Goal: Information Seeking & Learning: Learn about a topic

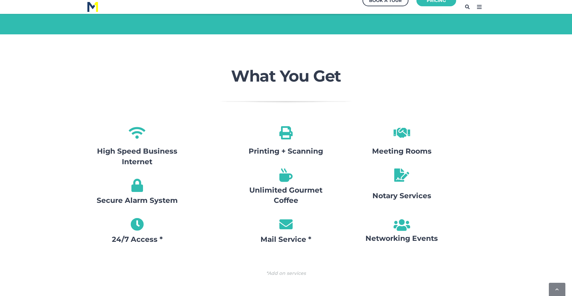
scroll to position [731, 0]
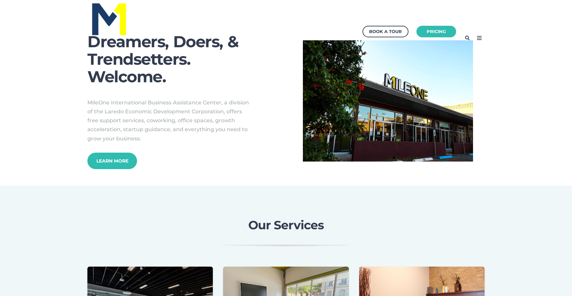
click at [479, 36] on icon at bounding box center [479, 38] width 11 height 11
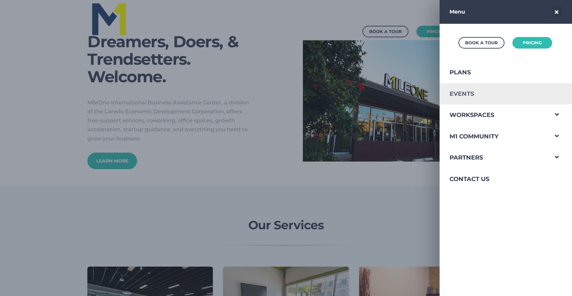
click at [465, 91] on link "Events" at bounding box center [493, 94] width 109 height 22
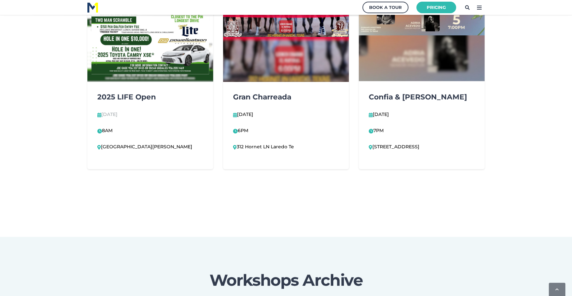
scroll to position [446, 0]
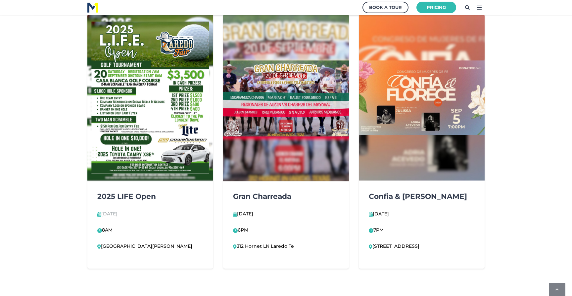
click at [98, 5] on span at bounding box center [133, 8] width 93 height 10
click at [93, 6] on img at bounding box center [92, 8] width 11 height 10
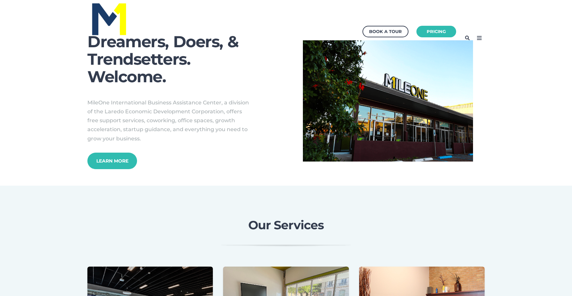
click at [104, 14] on img at bounding box center [109, 18] width 37 height 35
click at [477, 35] on icon at bounding box center [479, 38] width 11 height 11
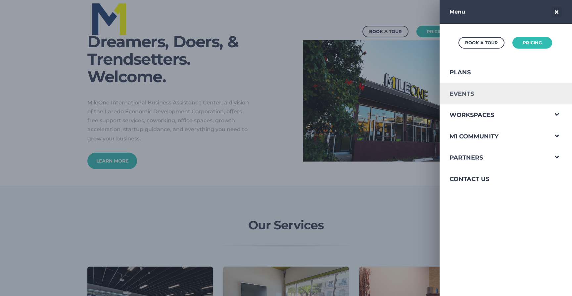
click at [466, 91] on link "Events" at bounding box center [493, 94] width 109 height 22
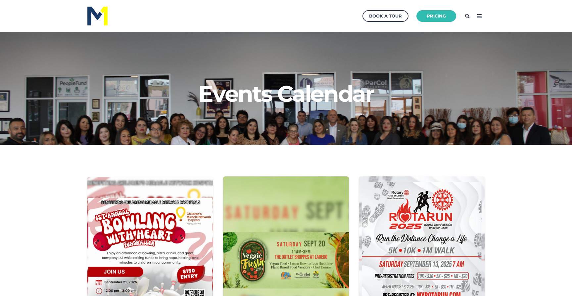
click at [101, 14] on img at bounding box center [97, 16] width 20 height 19
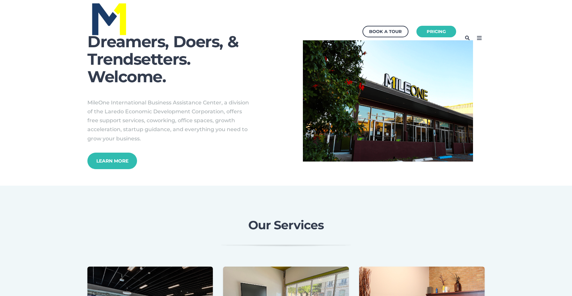
click at [479, 37] on icon at bounding box center [479, 38] width 11 height 11
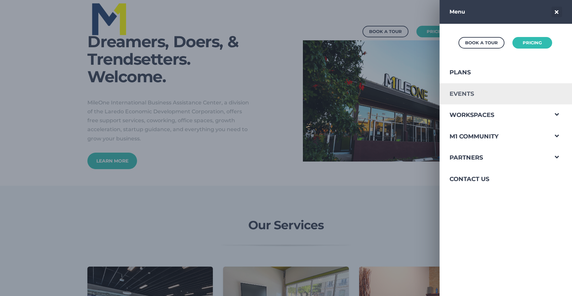
click at [465, 94] on link "Events" at bounding box center [493, 94] width 109 height 22
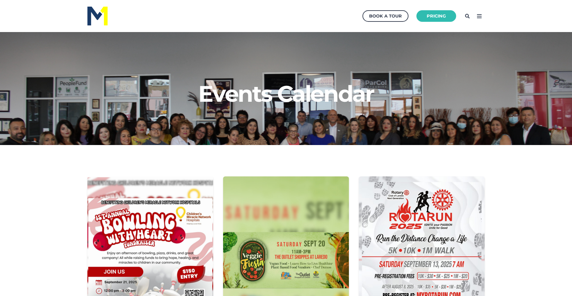
click at [95, 16] on img at bounding box center [97, 16] width 20 height 19
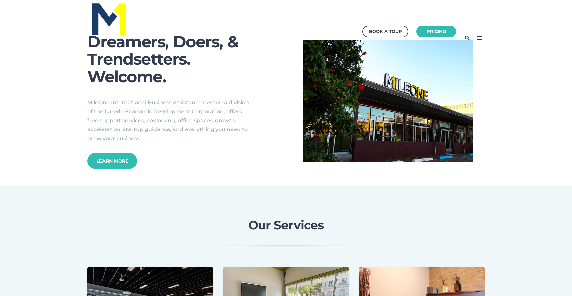
click at [481, 37] on icon at bounding box center [479, 38] width 11 height 11
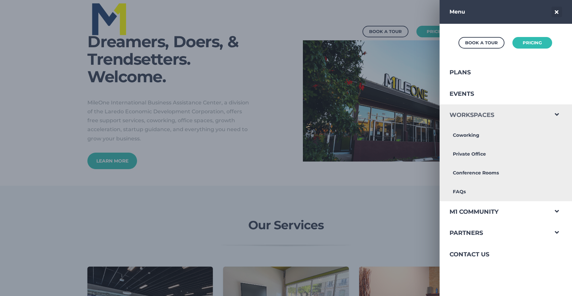
click at [472, 112] on link "Workspaces" at bounding box center [493, 116] width 109 height 22
click at [471, 138] on link "Coworking" at bounding box center [493, 135] width 109 height 19
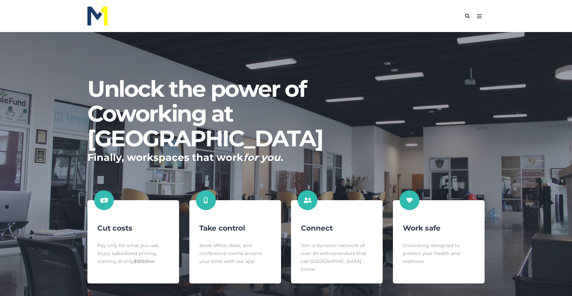
scroll to position [303, 578]
click at [92, 12] on img at bounding box center [97, 16] width 20 height 19
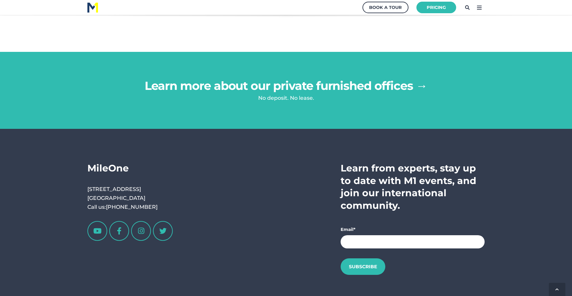
scroll to position [1272, 0]
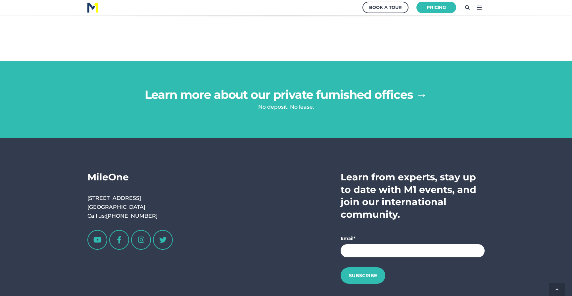
click at [476, 9] on icon at bounding box center [479, 7] width 11 height 11
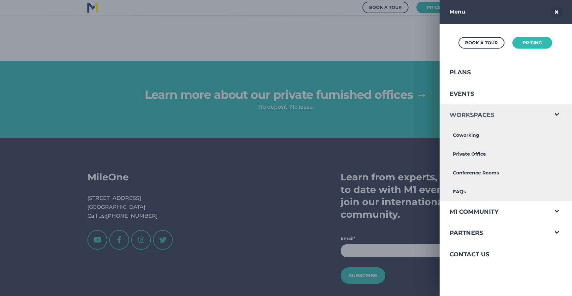
click at [475, 115] on link "Workspaces" at bounding box center [493, 116] width 109 height 22
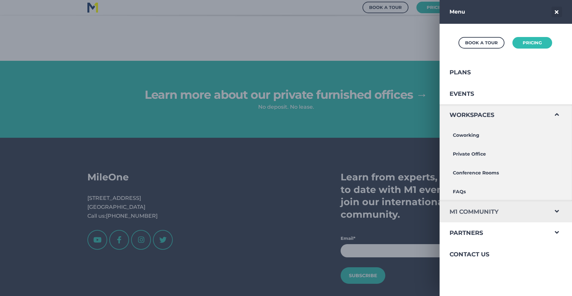
click at [460, 213] on link "M1 Community" at bounding box center [493, 212] width 109 height 22
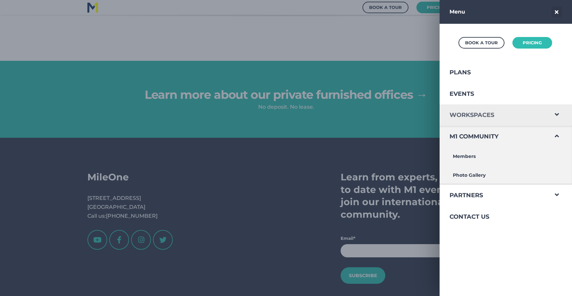
click at [497, 115] on link "Workspaces" at bounding box center [493, 116] width 109 height 22
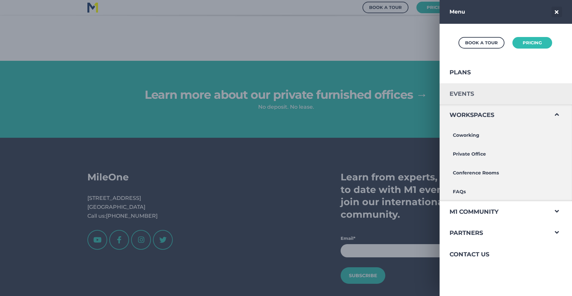
click at [473, 101] on link "Events" at bounding box center [493, 94] width 109 height 22
